Goal: Navigation & Orientation: Find specific page/section

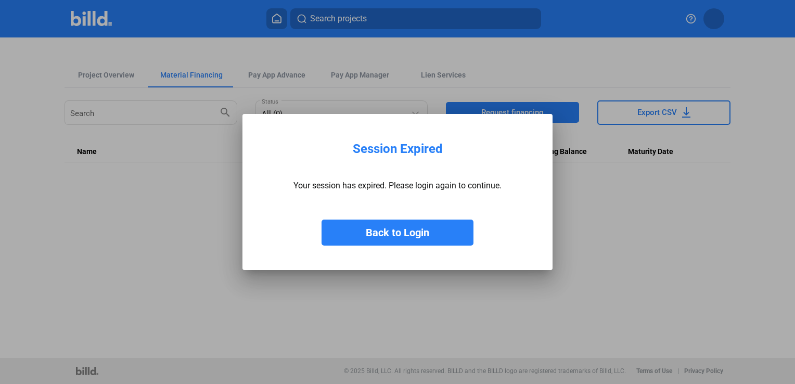
drag, startPoint x: 414, startPoint y: 236, endPoint x: 408, endPoint y: 233, distance: 7.0
click at [410, 234] on button "Back to Login" at bounding box center [398, 233] width 152 height 26
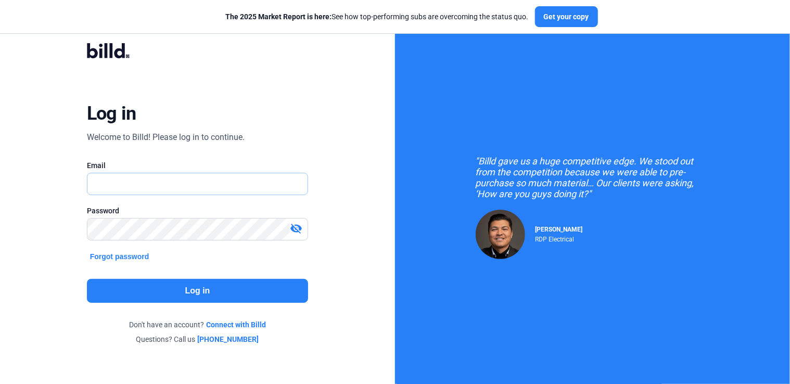
type input "[PERSON_NAME][EMAIL_ADDRESS][DOMAIN_NAME]"
click at [200, 292] on button "Log in" at bounding box center [198, 291] width 222 height 24
